Goal: Find specific page/section

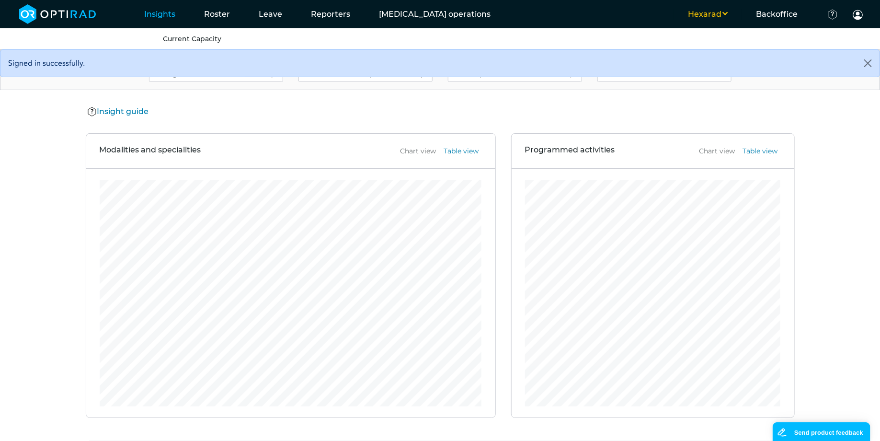
click at [713, 20] on ul "Hexarad MSE WHTH UHD Backoffice Client set-up Users Productivity indices Docume…" at bounding box center [691, 14] width 373 height 28
click at [728, 16] on button "Hexarad" at bounding box center [708, 14] width 68 height 11
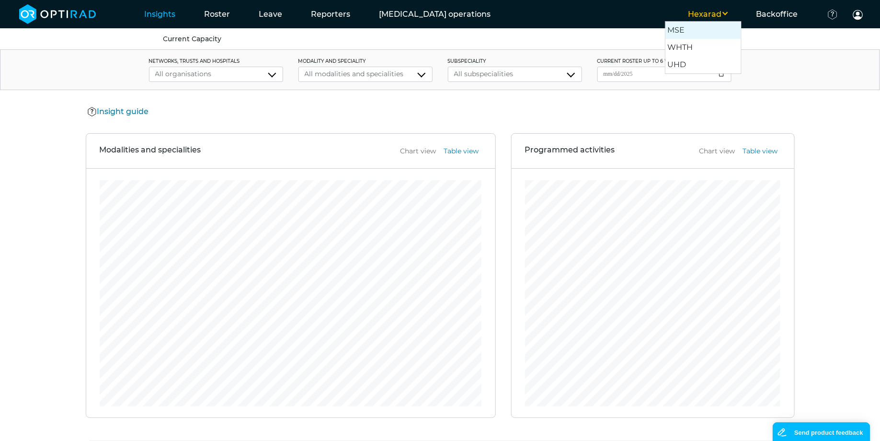
click at [699, 26] on button "MSE" at bounding box center [703, 30] width 76 height 17
click at [193, 37] on link "Team Roster" at bounding box center [184, 38] width 43 height 9
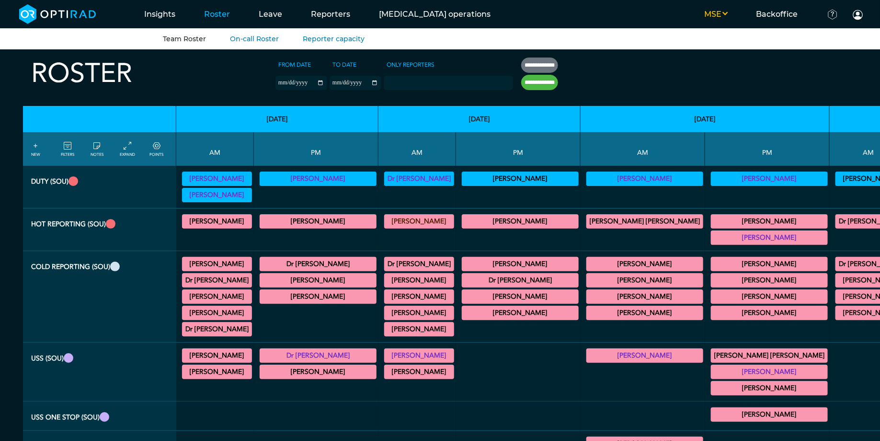
click at [73, 150] on link "FILTERS" at bounding box center [67, 148] width 13 height 17
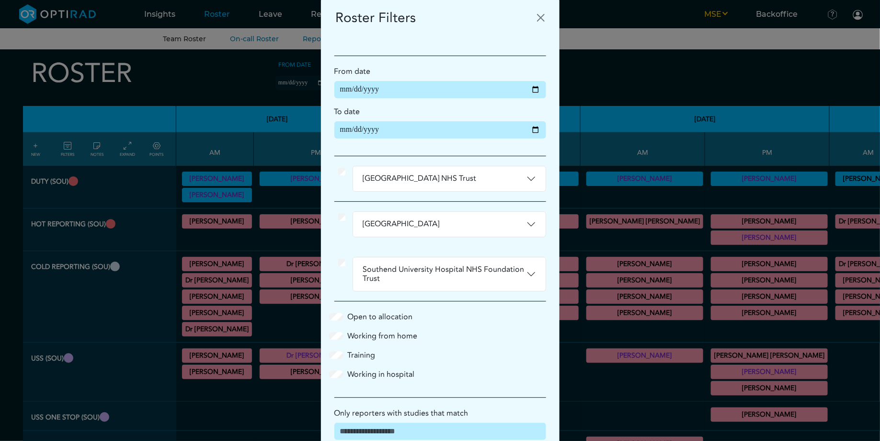
scroll to position [22, 0]
